Goal: Information Seeking & Learning: Learn about a topic

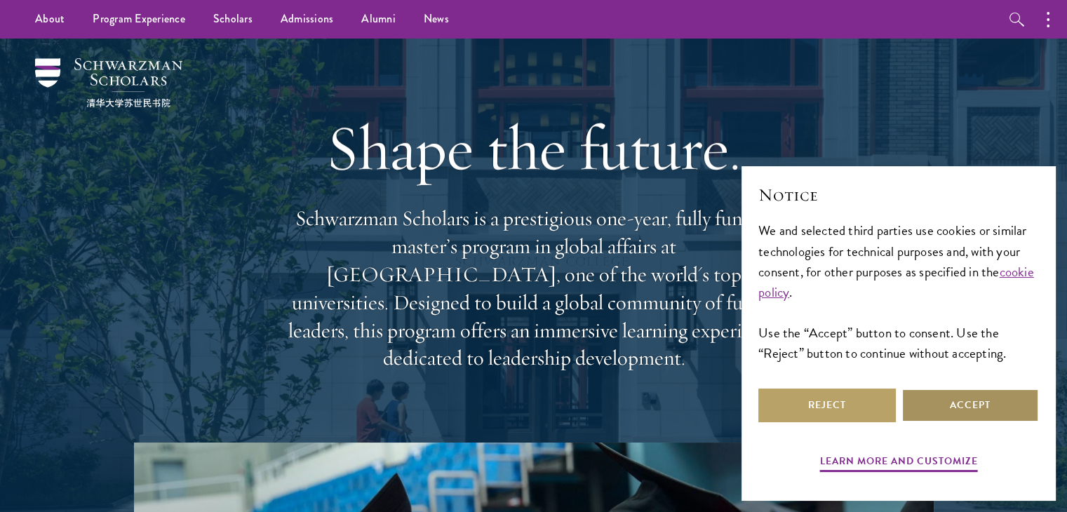
click at [963, 394] on button "Accept" at bounding box center [969, 406] width 137 height 34
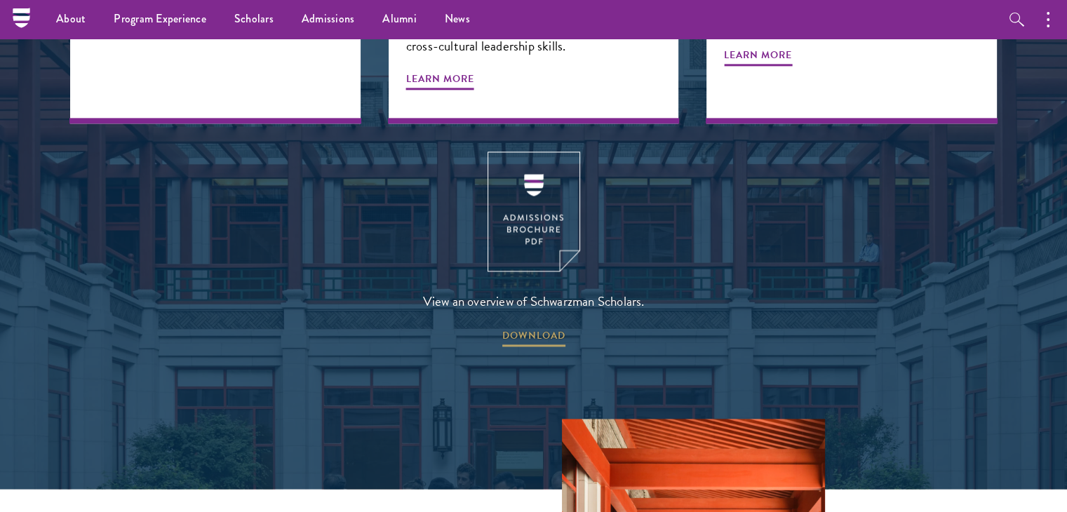
scroll to position [1836, 0]
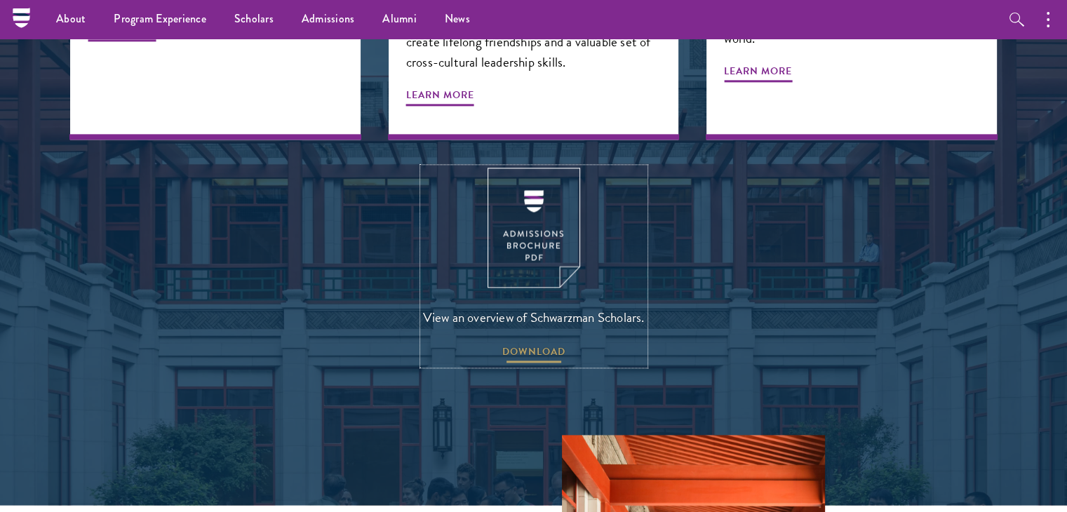
click at [536, 343] on span "DOWNLOAD" at bounding box center [533, 354] width 63 height 22
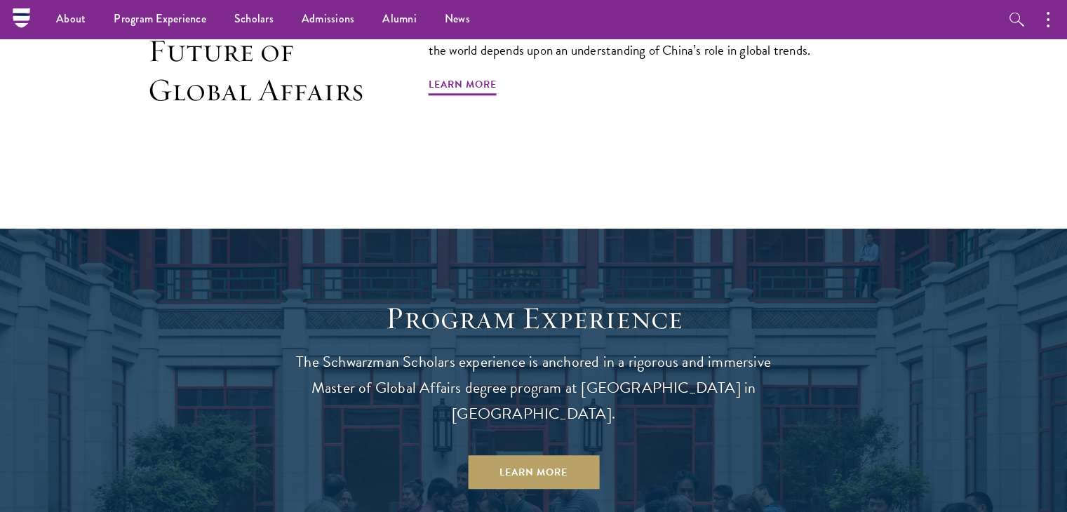
scroll to position [0, 0]
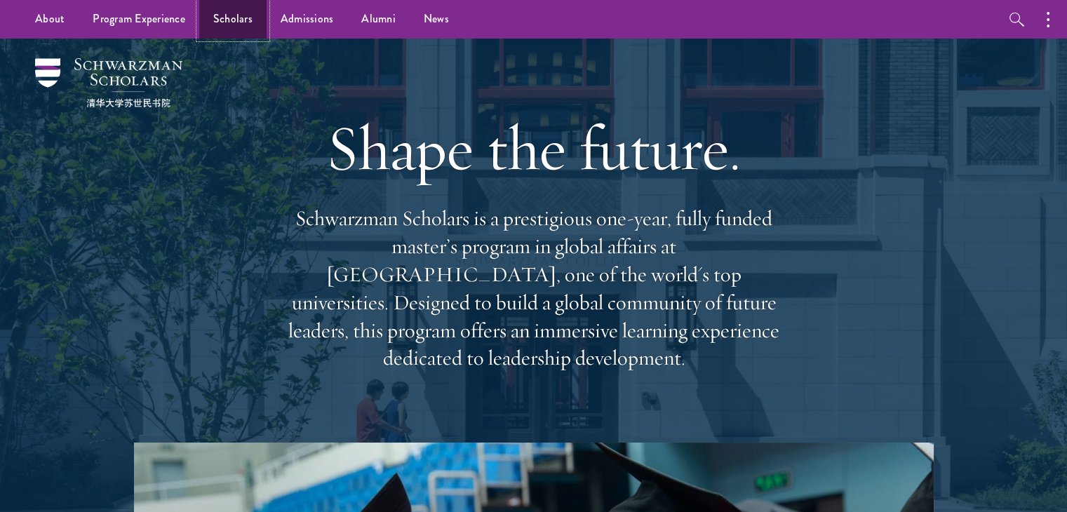
click at [236, 20] on link "Scholars" at bounding box center [232, 19] width 67 height 39
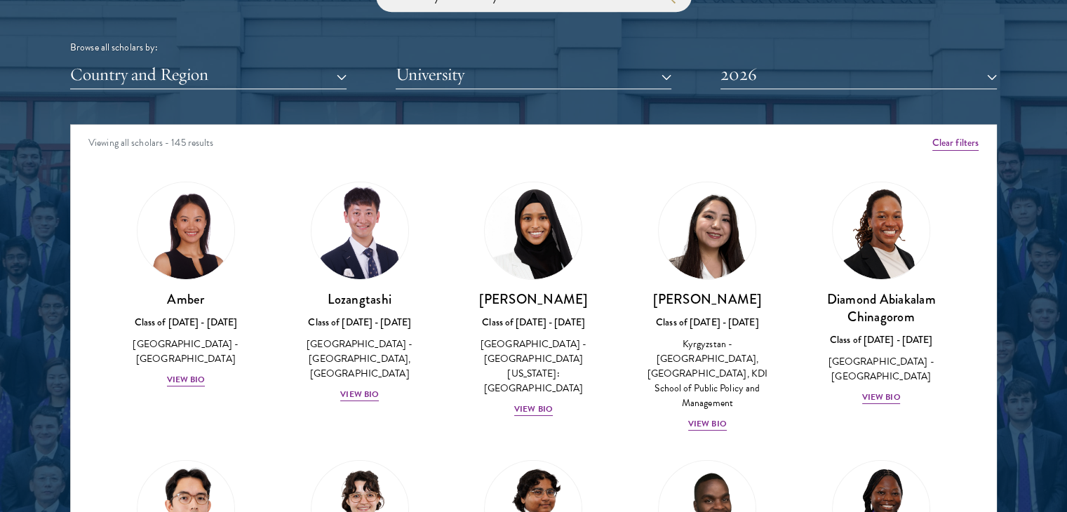
scroll to position [1761, 0]
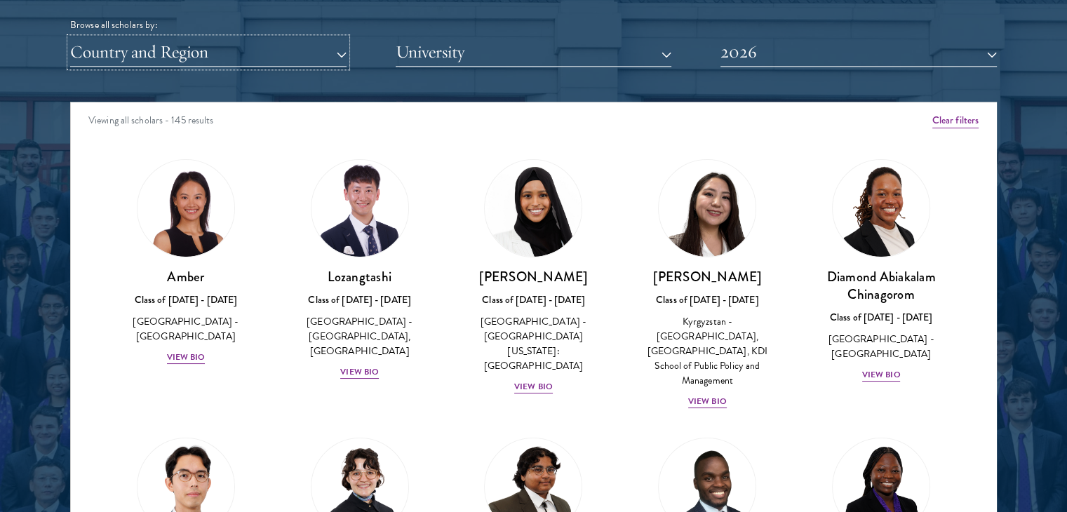
click at [319, 48] on button "Country and Region" at bounding box center [208, 52] width 276 height 29
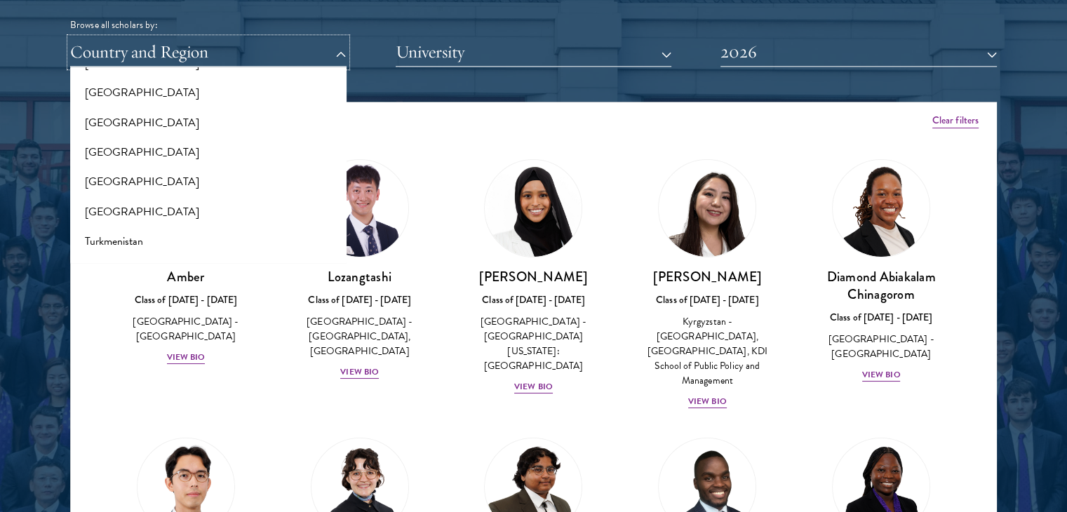
scroll to position [2635, 0]
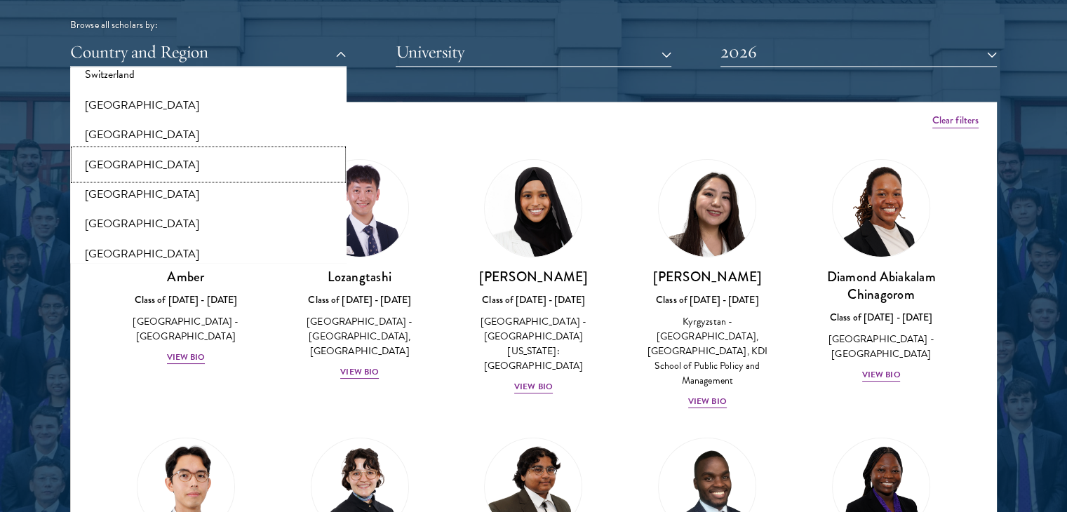
click at [246, 163] on button "[GEOGRAPHIC_DATA]" at bounding box center [208, 163] width 268 height 29
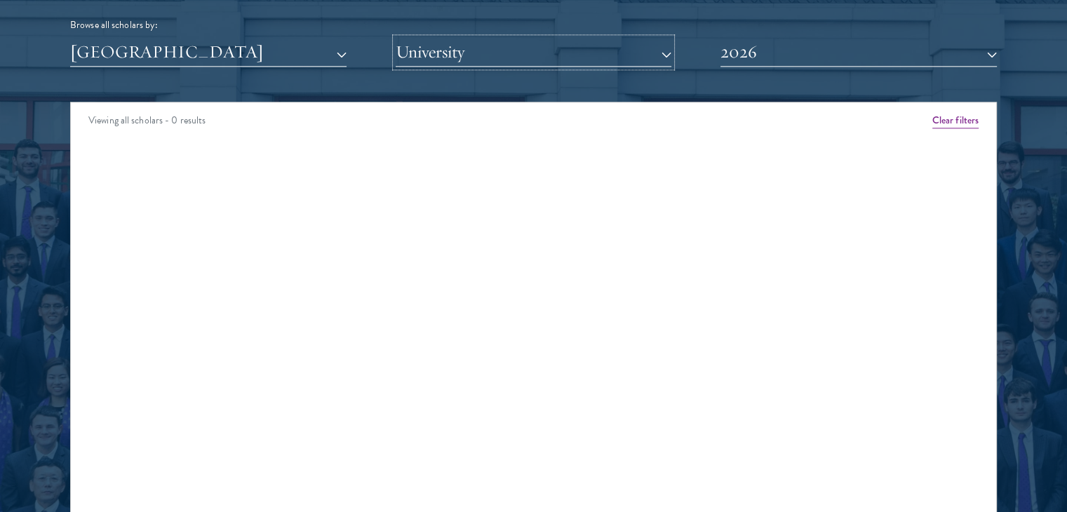
click at [488, 47] on button "University" at bounding box center [534, 52] width 276 height 29
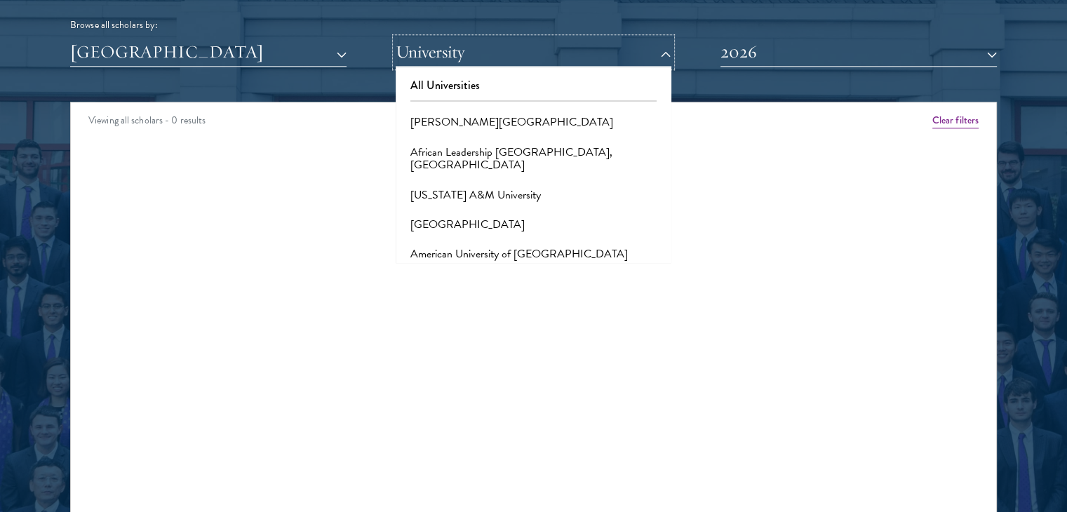
click at [488, 47] on button "University" at bounding box center [534, 52] width 276 height 29
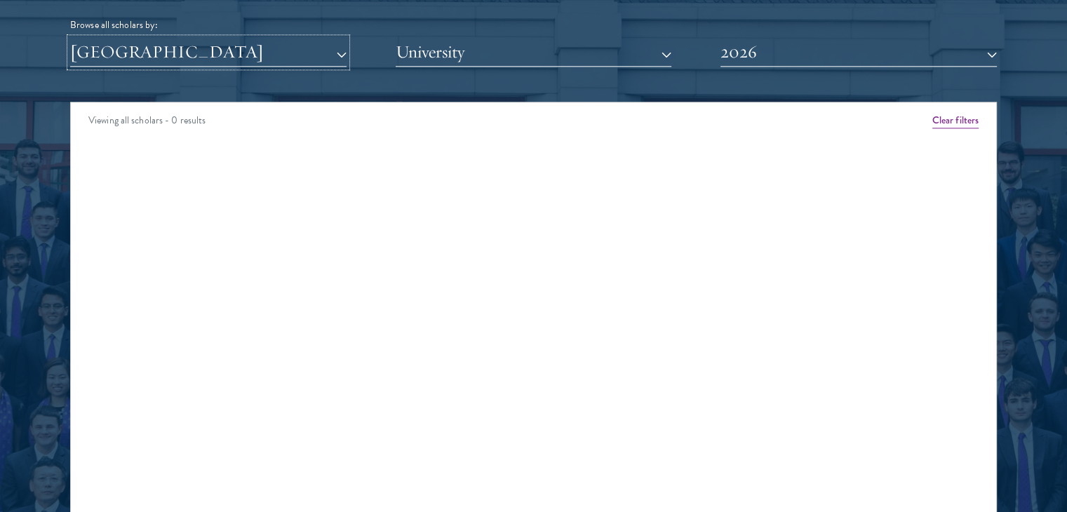
click at [201, 48] on button "[GEOGRAPHIC_DATA]" at bounding box center [208, 52] width 276 height 29
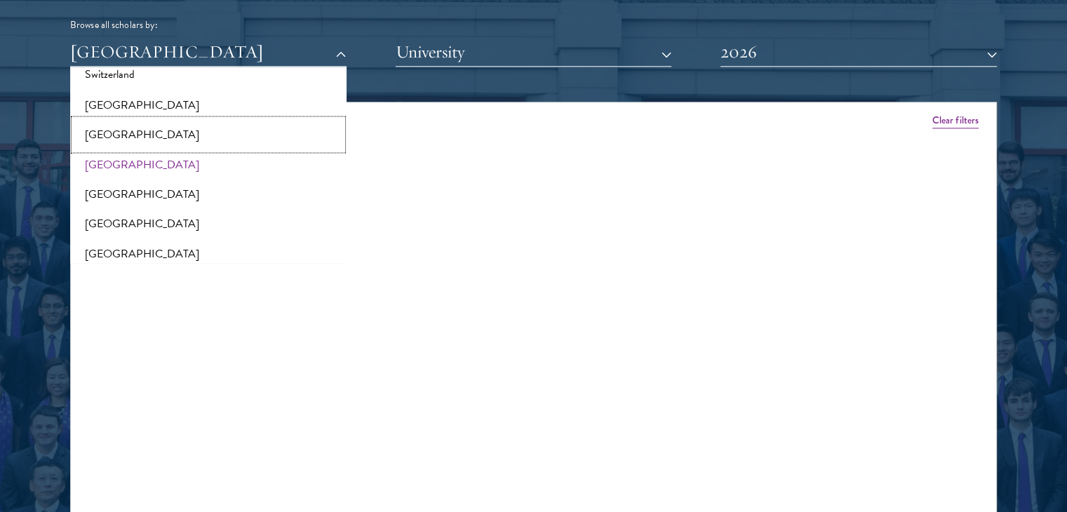
click at [182, 121] on button "[GEOGRAPHIC_DATA]" at bounding box center [208, 133] width 268 height 29
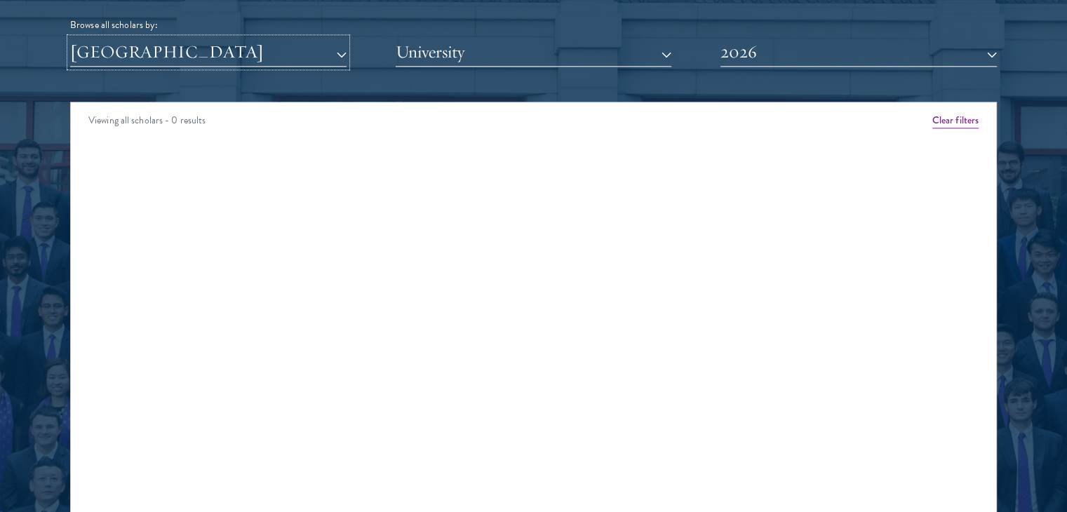
click at [191, 57] on button "[GEOGRAPHIC_DATA]" at bounding box center [208, 52] width 276 height 29
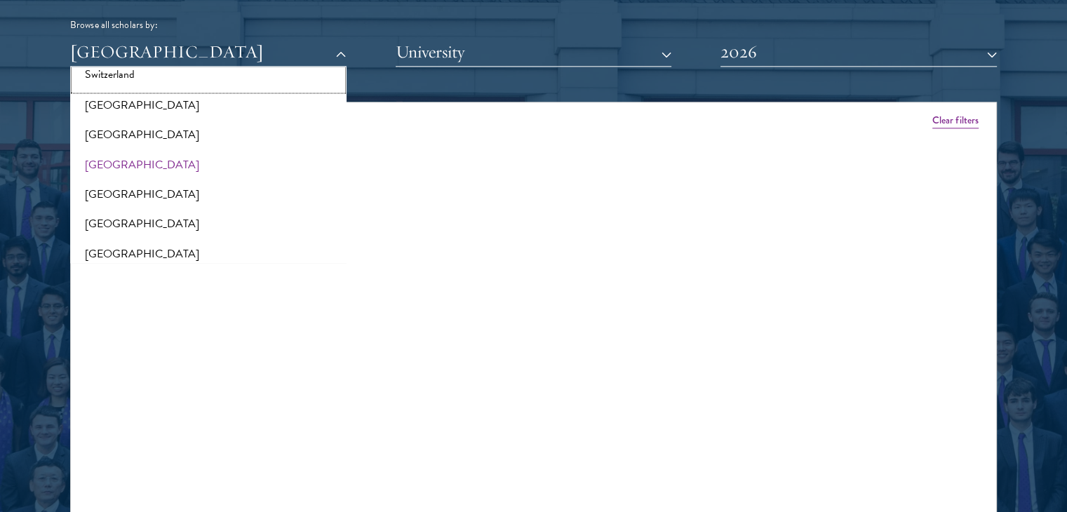
click at [252, 75] on button "Switzerland" at bounding box center [208, 74] width 268 height 29
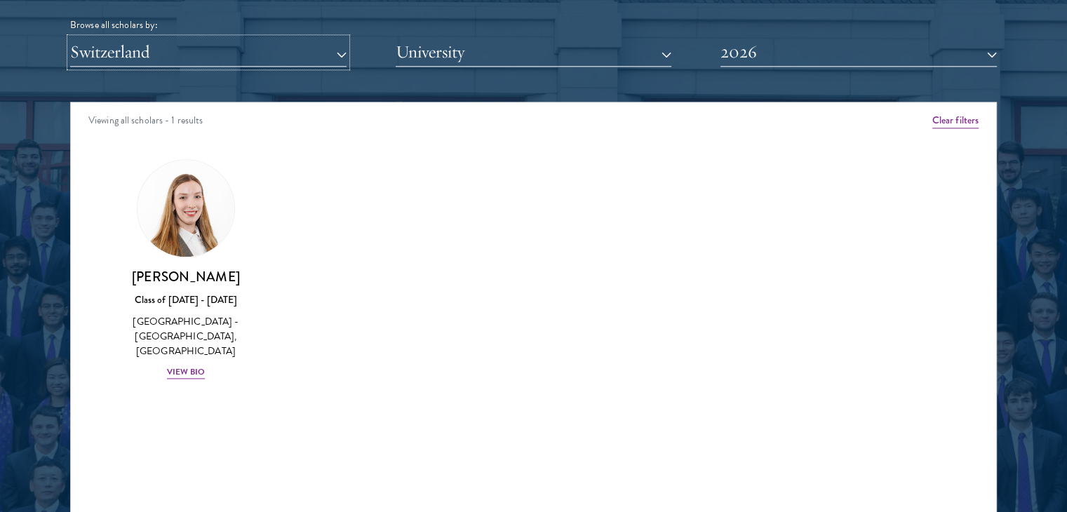
click at [255, 60] on button "Switzerland" at bounding box center [208, 52] width 276 height 29
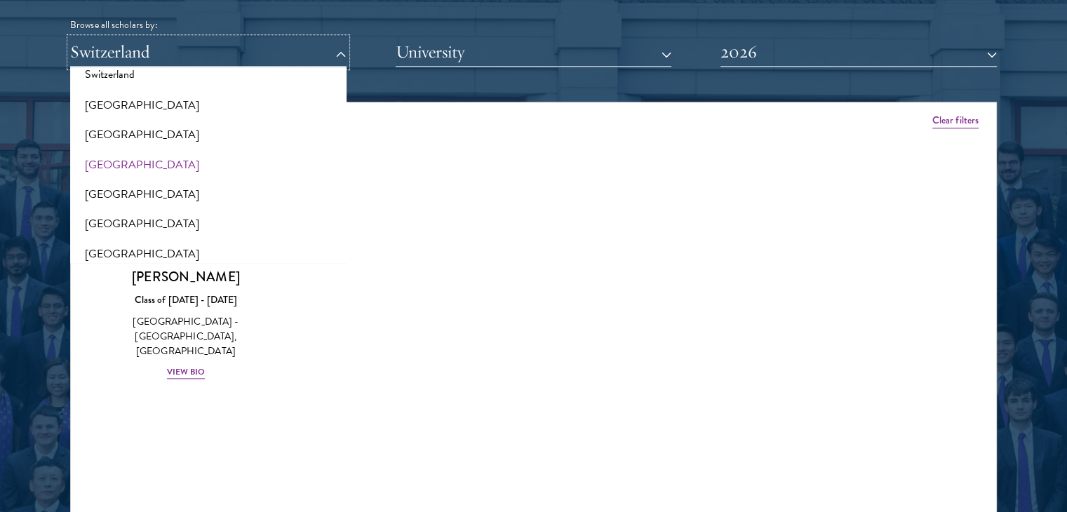
click at [255, 60] on button "Switzerland" at bounding box center [208, 52] width 276 height 29
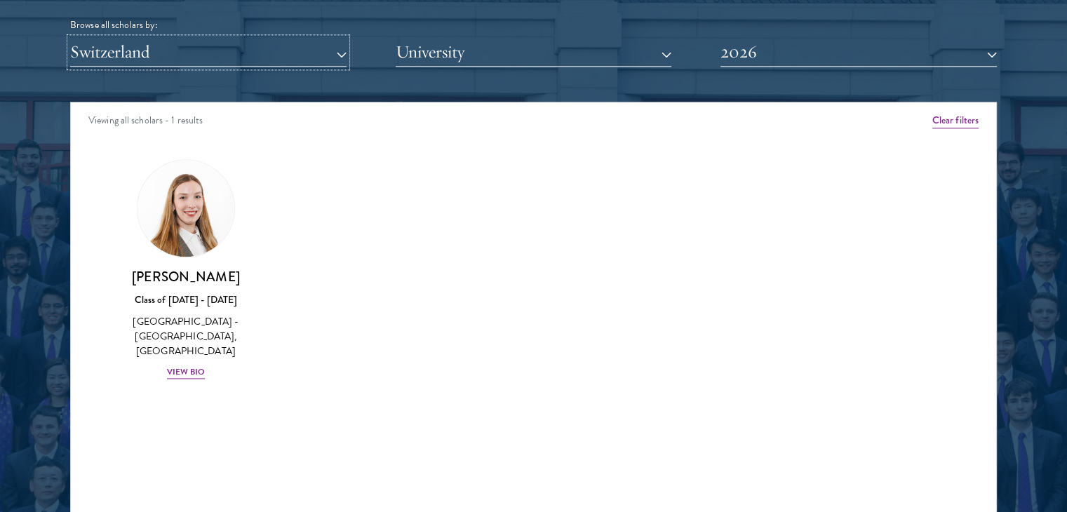
click at [250, 62] on button "Switzerland" at bounding box center [208, 52] width 276 height 29
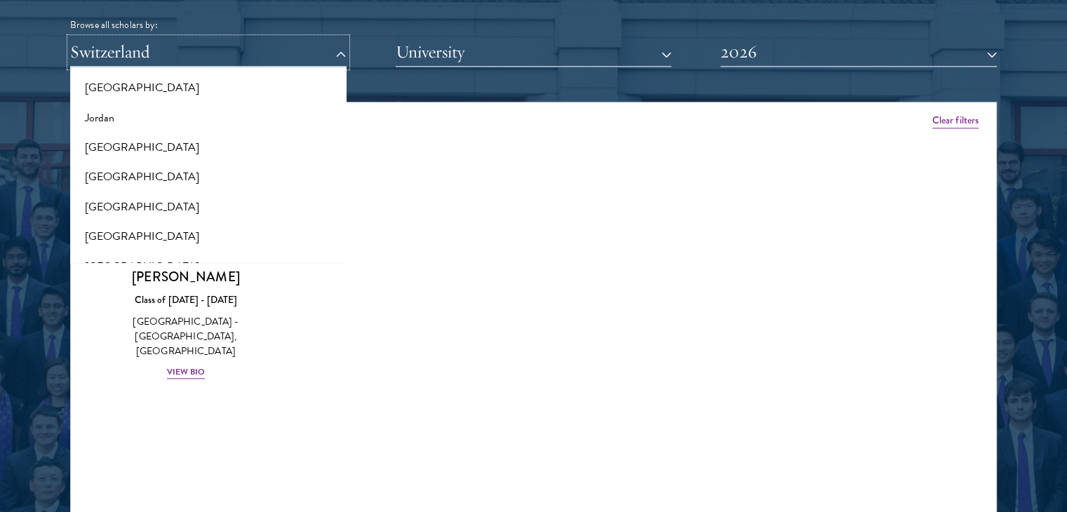
scroll to position [1303, 0]
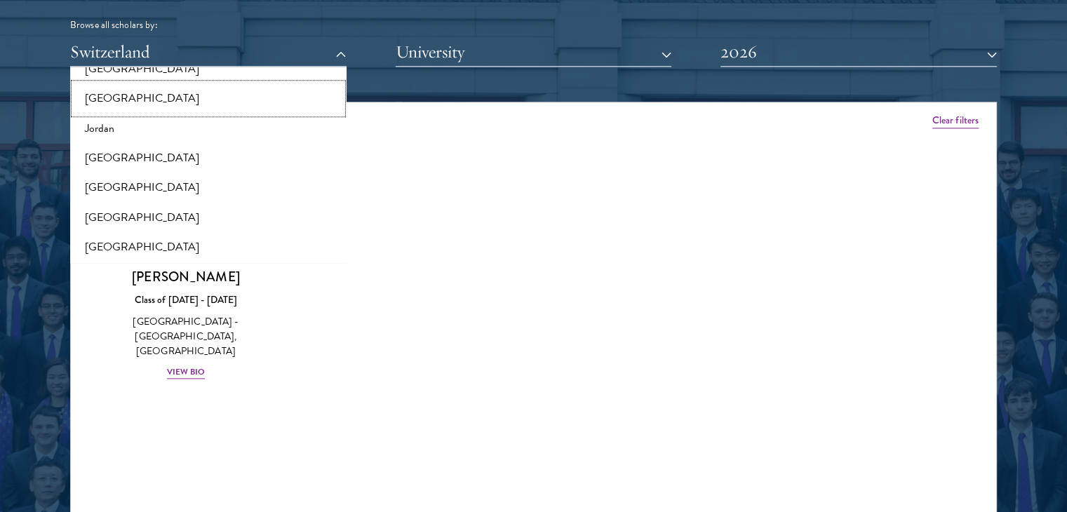
click at [271, 102] on button "[GEOGRAPHIC_DATA]" at bounding box center [208, 97] width 268 height 29
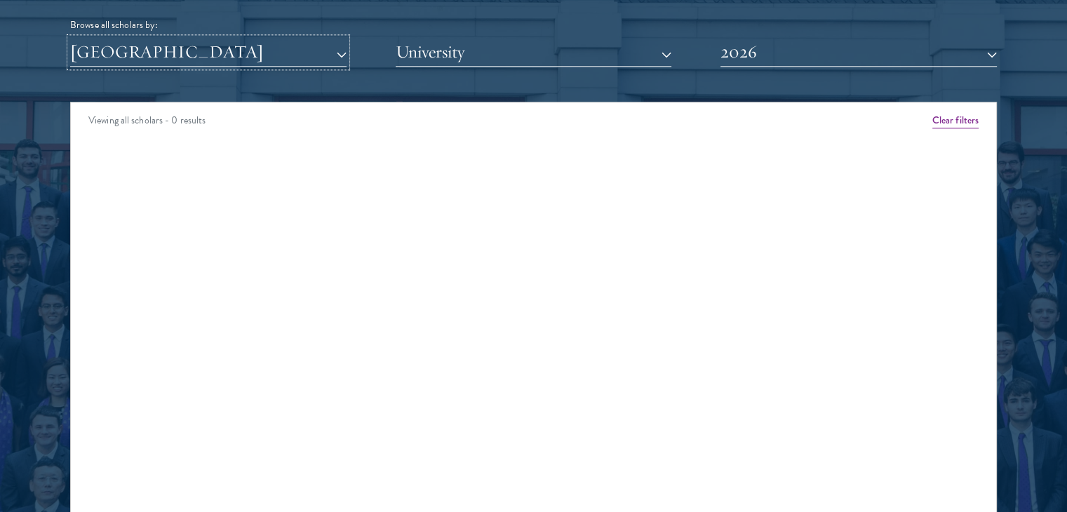
click at [281, 61] on button "[GEOGRAPHIC_DATA]" at bounding box center [208, 52] width 276 height 29
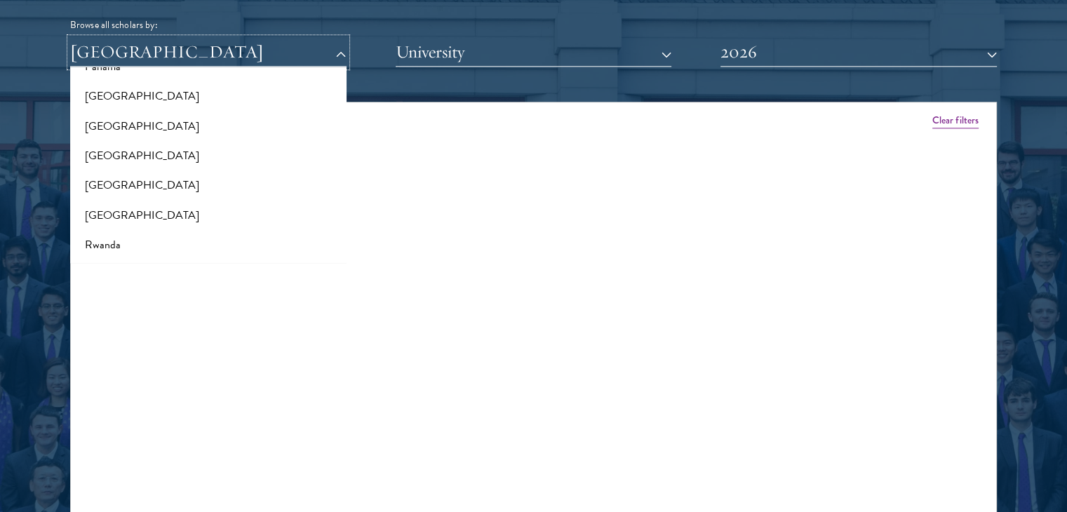
scroll to position [2941, 0]
click at [165, 102] on button "[GEOGRAPHIC_DATA]" at bounding box center [208, 95] width 268 height 29
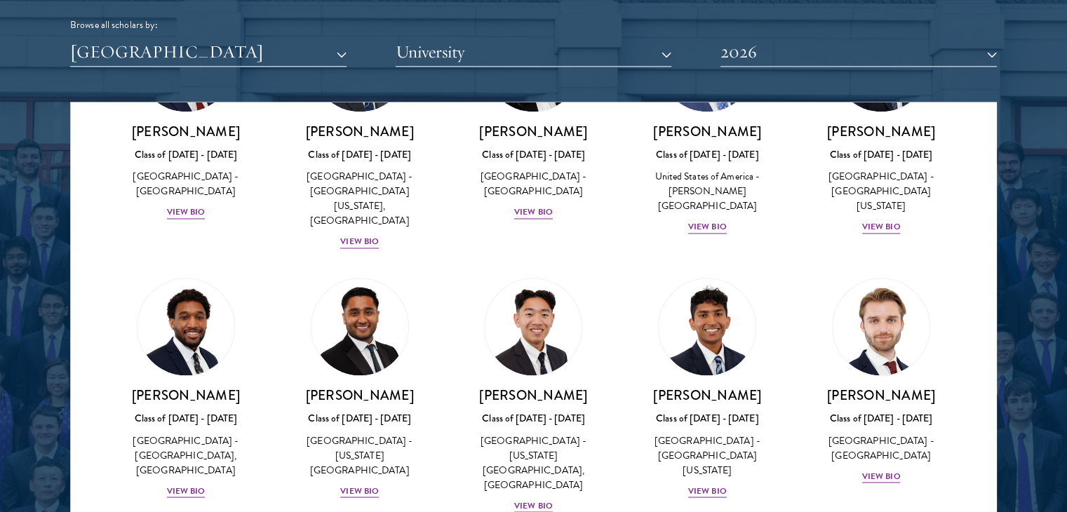
scroll to position [2351, 0]
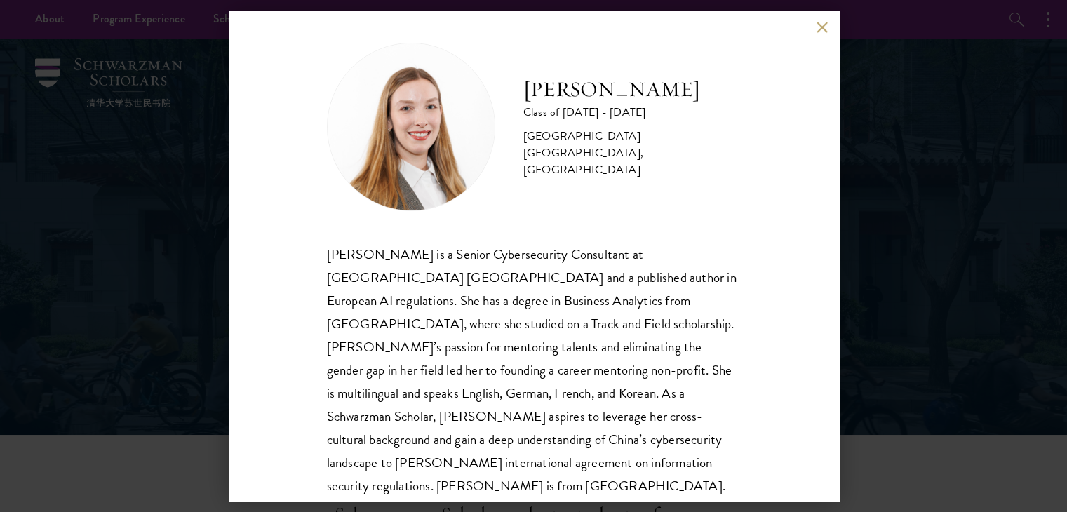
scroll to position [8, 0]
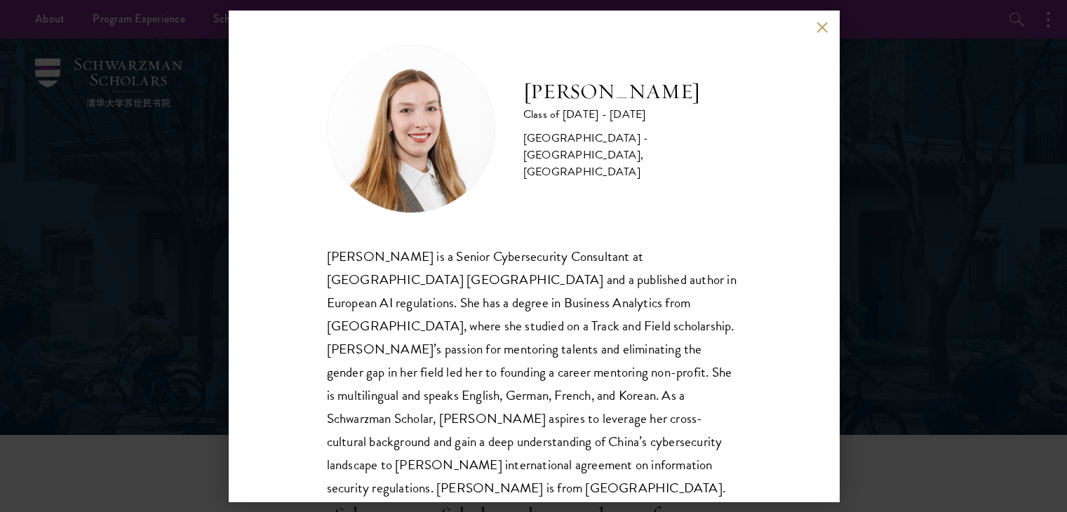
click at [918, 129] on div "[PERSON_NAME] Class of [DATE] - [DATE] [GEOGRAPHIC_DATA] - [GEOGRAPHIC_DATA], […" at bounding box center [533, 256] width 1067 height 512
